Goal: Find specific page/section: Find specific page/section

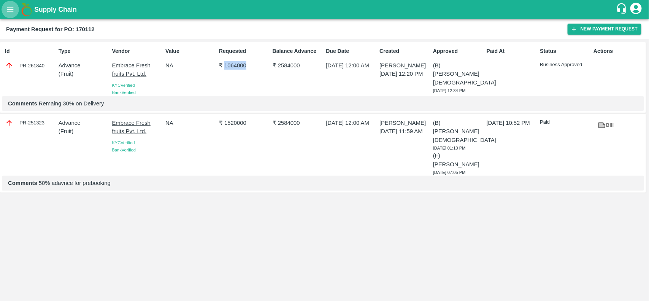
click at [11, 10] on icon "open drawer" at bounding box center [10, 9] width 8 height 8
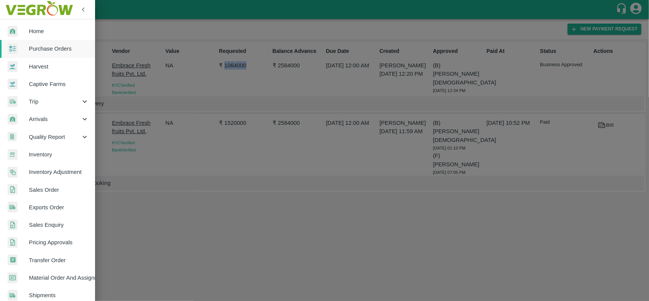
click at [28, 43] on div at bounding box center [18, 48] width 21 height 11
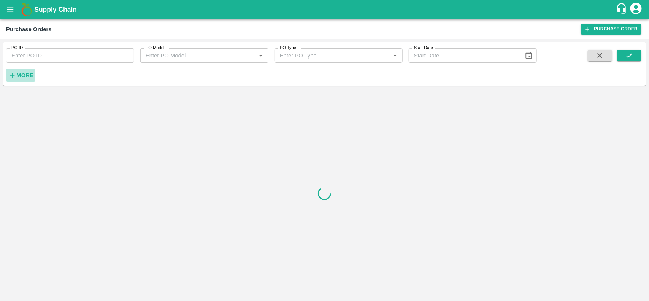
click at [18, 74] on strong "More" at bounding box center [24, 75] width 17 height 6
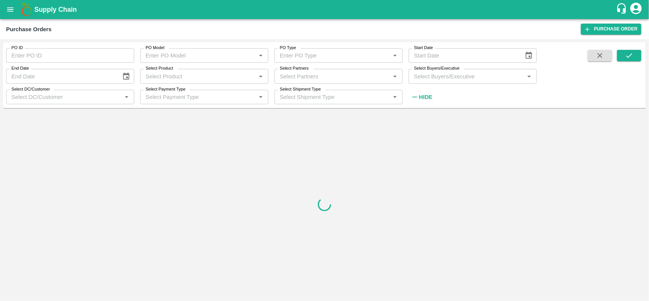
type input "DD/MM/YYYY"
click at [35, 71] on input "DD/MM/YYYY" at bounding box center [61, 76] width 110 height 14
click at [162, 74] on input "Select Product" at bounding box center [198, 76] width 111 height 10
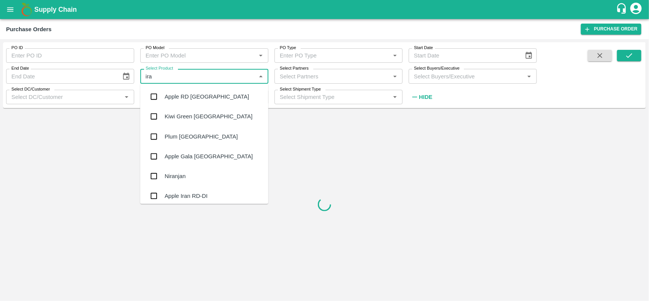
type input "[GEOGRAPHIC_DATA]"
click at [162, 98] on div "Apple RD [GEOGRAPHIC_DATA]" at bounding box center [204, 97] width 128 height 20
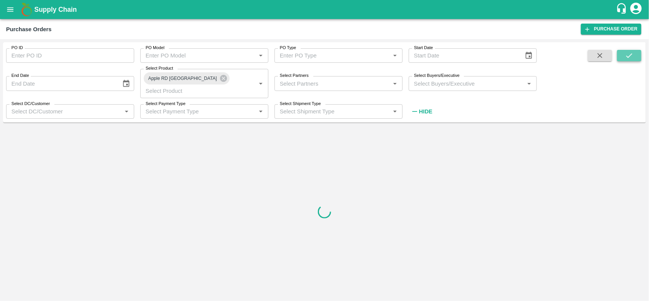
click at [632, 51] on button "submit" at bounding box center [629, 55] width 24 height 11
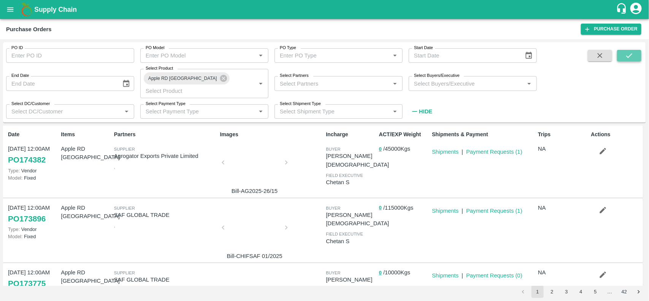
click at [632, 51] on button "submit" at bounding box center [629, 55] width 24 height 11
click at [252, 150] on div at bounding box center [254, 164] width 57 height 40
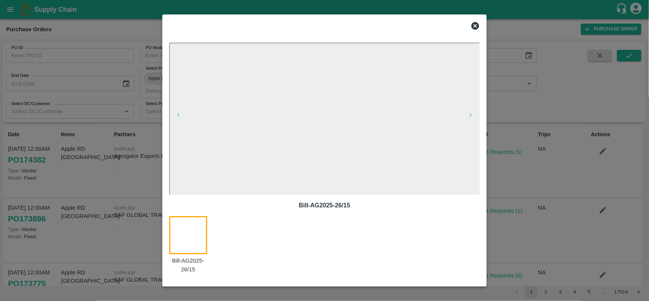
click at [476, 23] on icon at bounding box center [475, 26] width 8 height 8
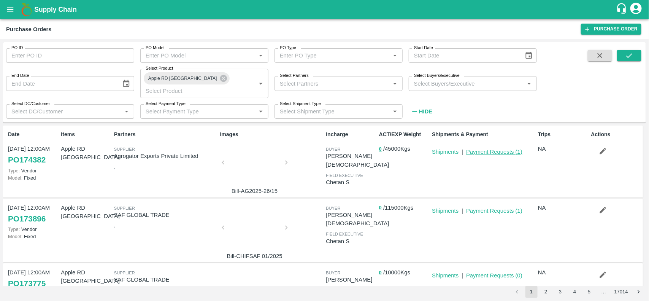
click at [491, 149] on link "Payment Requests ( 1 )" at bounding box center [494, 152] width 56 height 6
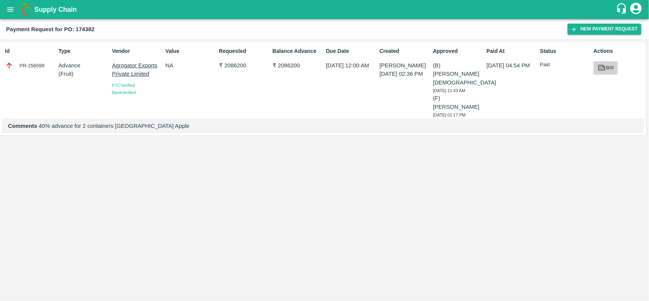
click at [602, 73] on link "Bill" at bounding box center [605, 67] width 24 height 13
